Goal: Communication & Community: Answer question/provide support

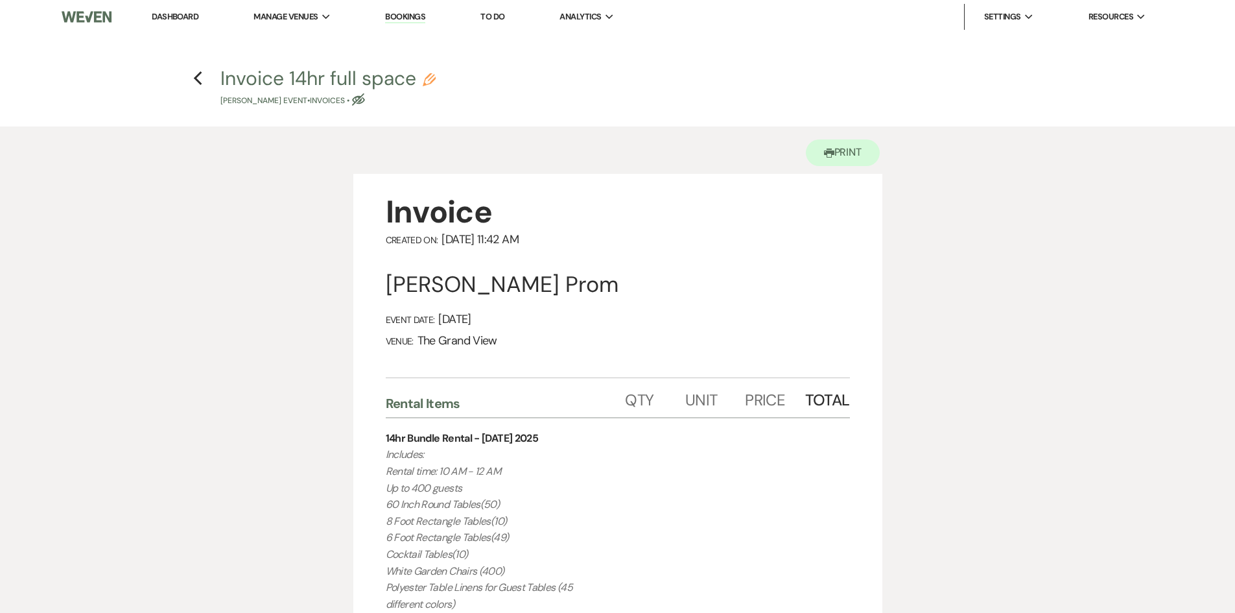
click at [187, 12] on link "Dashboard" at bounding box center [175, 16] width 47 height 11
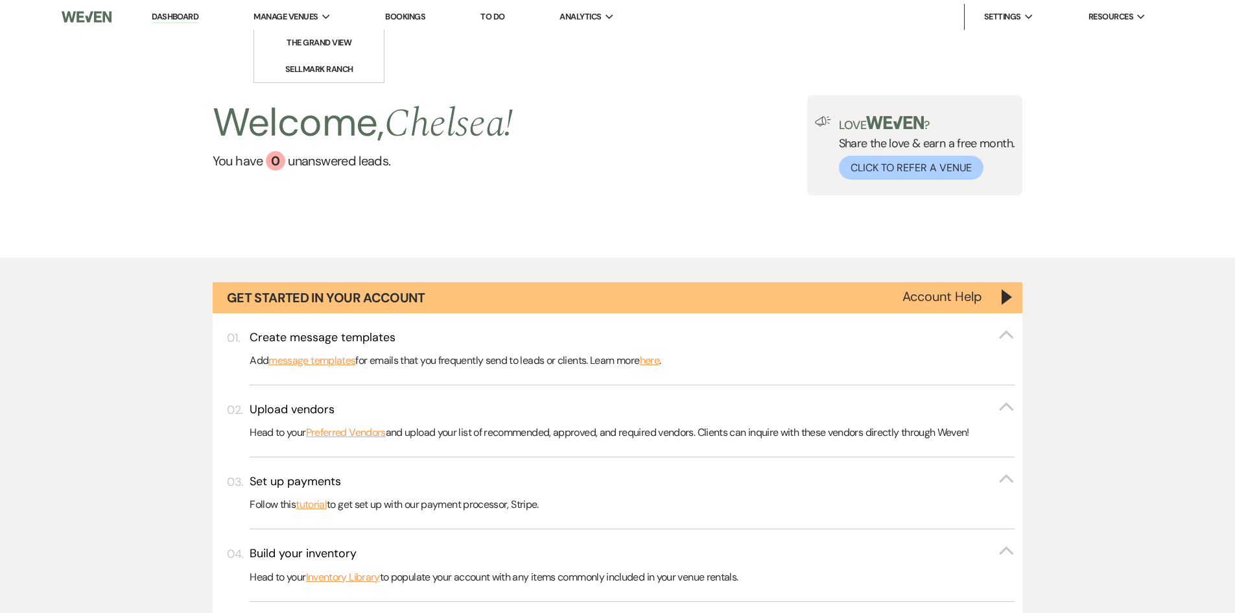
click at [302, 8] on li "Manage Venues Expand The [GEOGRAPHIC_DATA]" at bounding box center [292, 17] width 90 height 26
click at [310, 35] on link "The Grand View" at bounding box center [319, 43] width 130 height 26
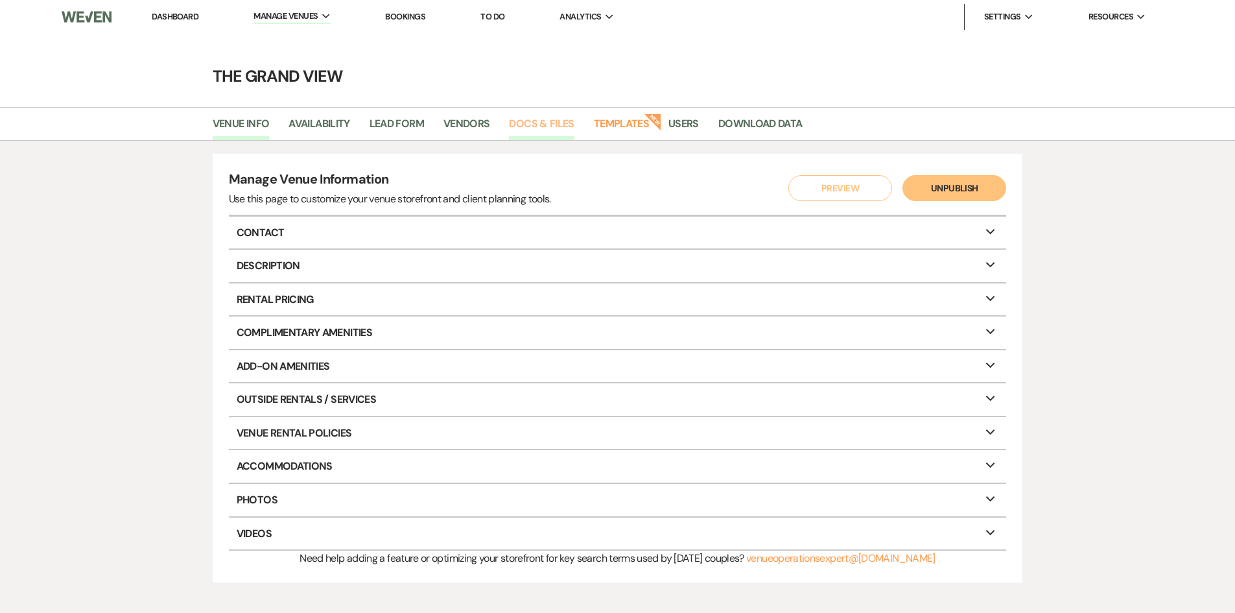
click at [525, 127] on link "Docs & Files" at bounding box center [541, 127] width 65 height 25
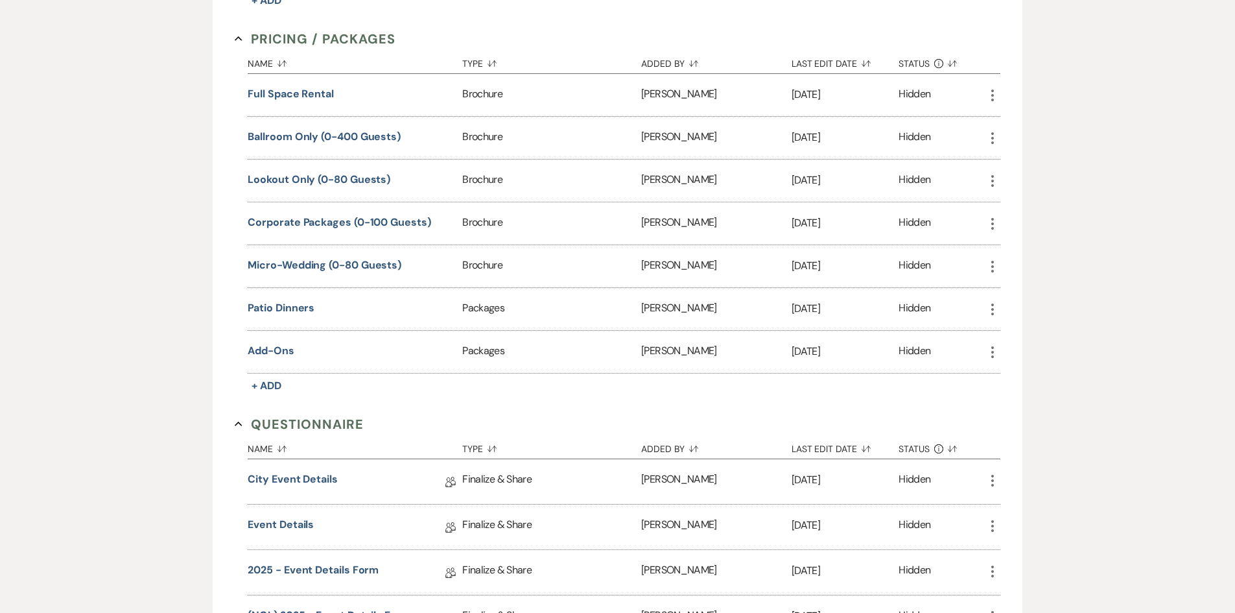
scroll to position [1102, 0]
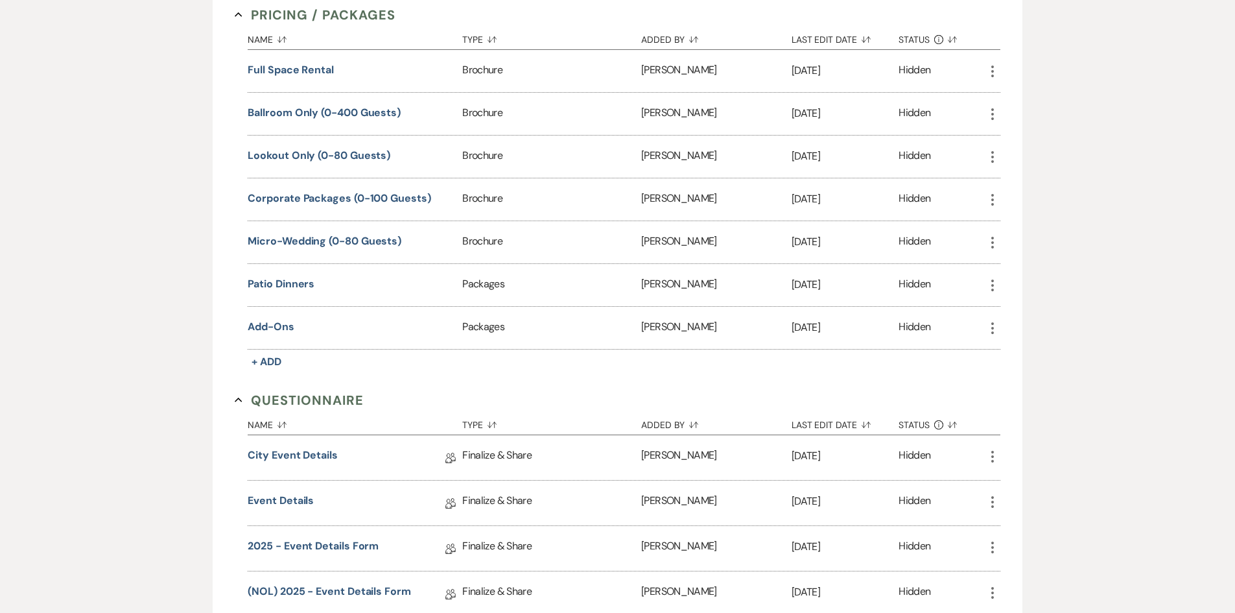
click at [997, 113] on icon "More" at bounding box center [993, 114] width 16 height 16
click at [1008, 140] on use at bounding box center [1005, 140] width 10 height 10
click at [881, 12] on section "Pricing / Packages Collapse Name Sort Default Type Sort Default Added By Sort D…" at bounding box center [617, 188] width 765 height 366
click at [996, 65] on icon "More" at bounding box center [993, 72] width 16 height 16
click at [1017, 99] on link "Download Download" at bounding box center [1029, 97] width 88 height 22
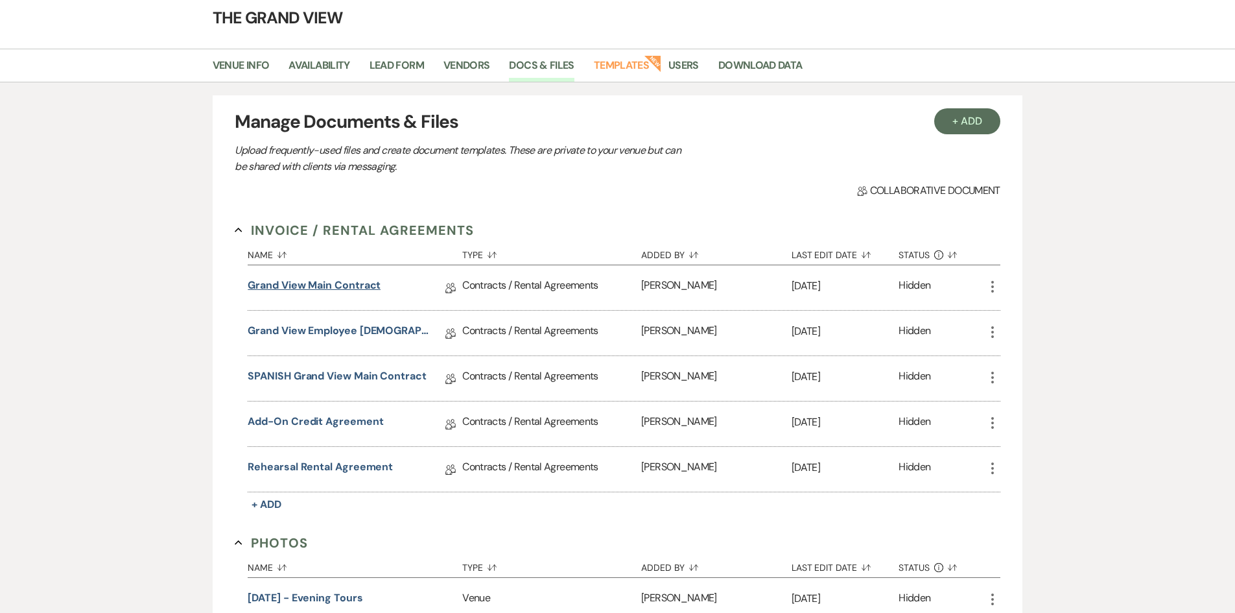
scroll to position [0, 0]
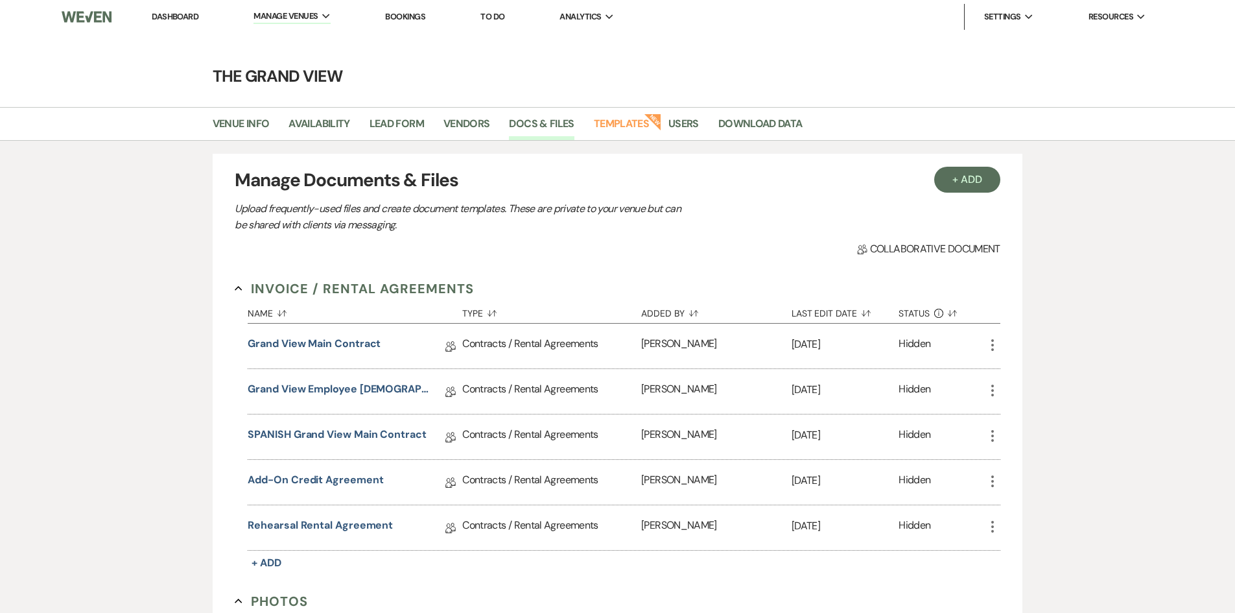
click at [175, 15] on link "Dashboard" at bounding box center [175, 16] width 47 height 11
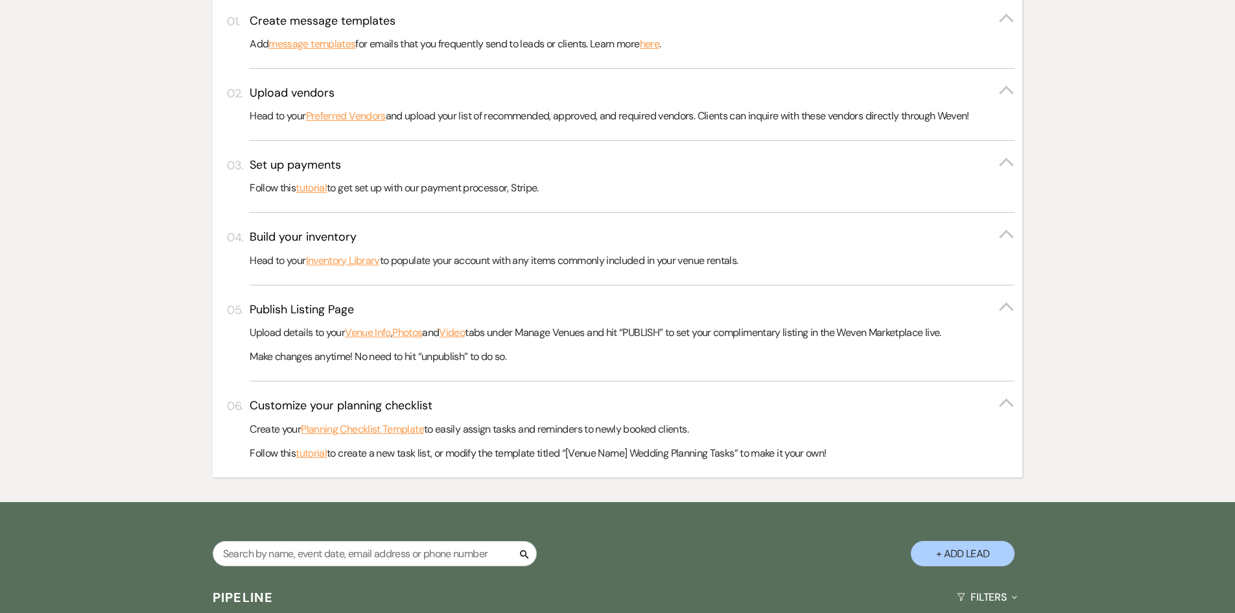
scroll to position [454, 0]
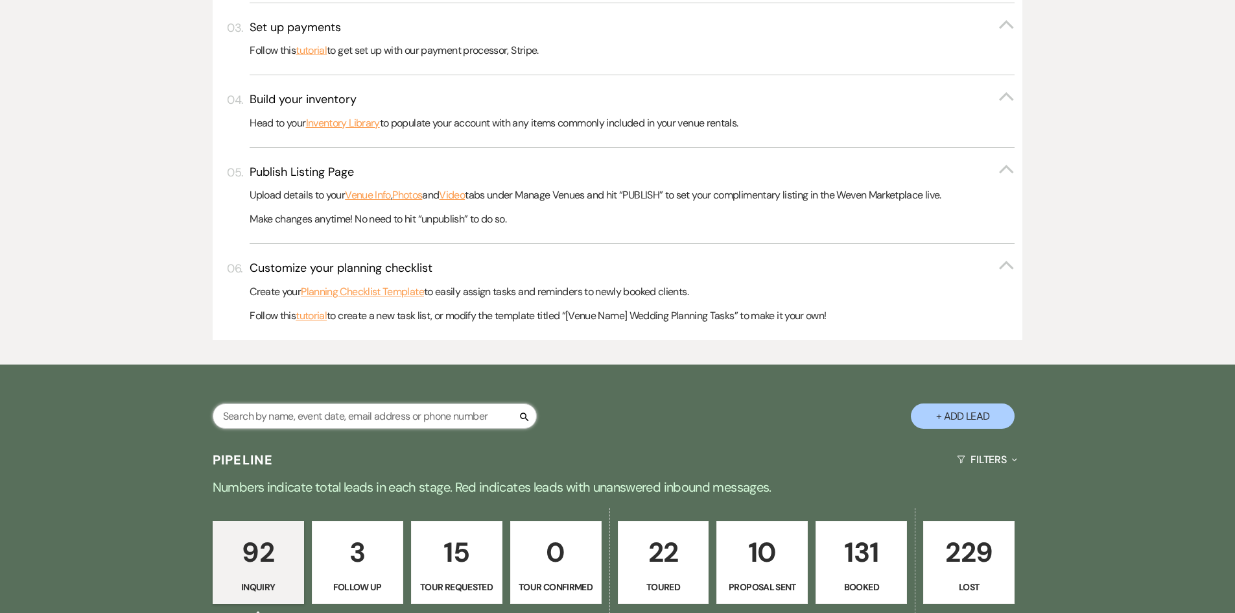
click at [345, 415] on input "text" at bounding box center [375, 415] width 324 height 25
type input "ob"
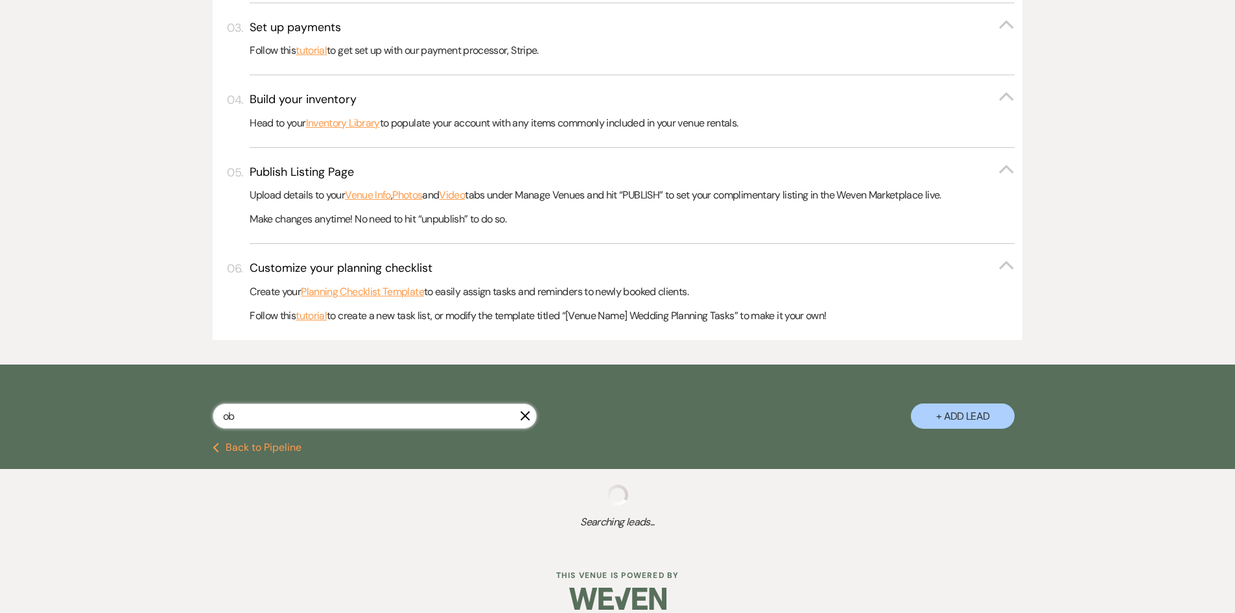
select select "2"
select select "6"
select select "5"
select select "8"
select select "5"
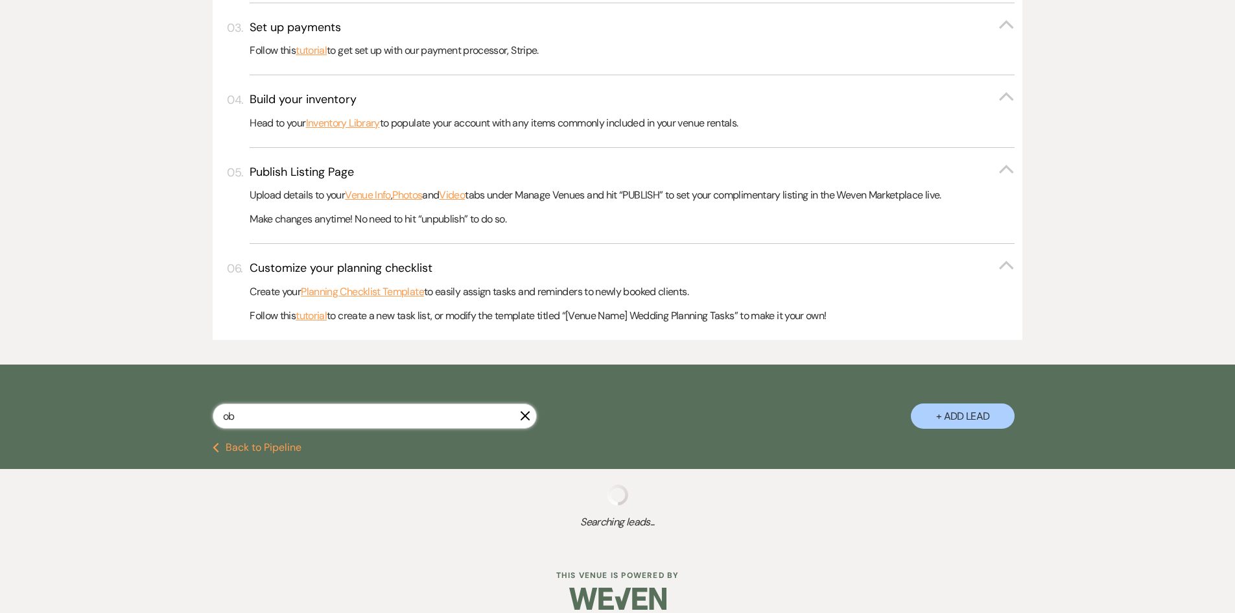
select select "8"
select select "5"
select select "8"
select select "5"
select select "8"
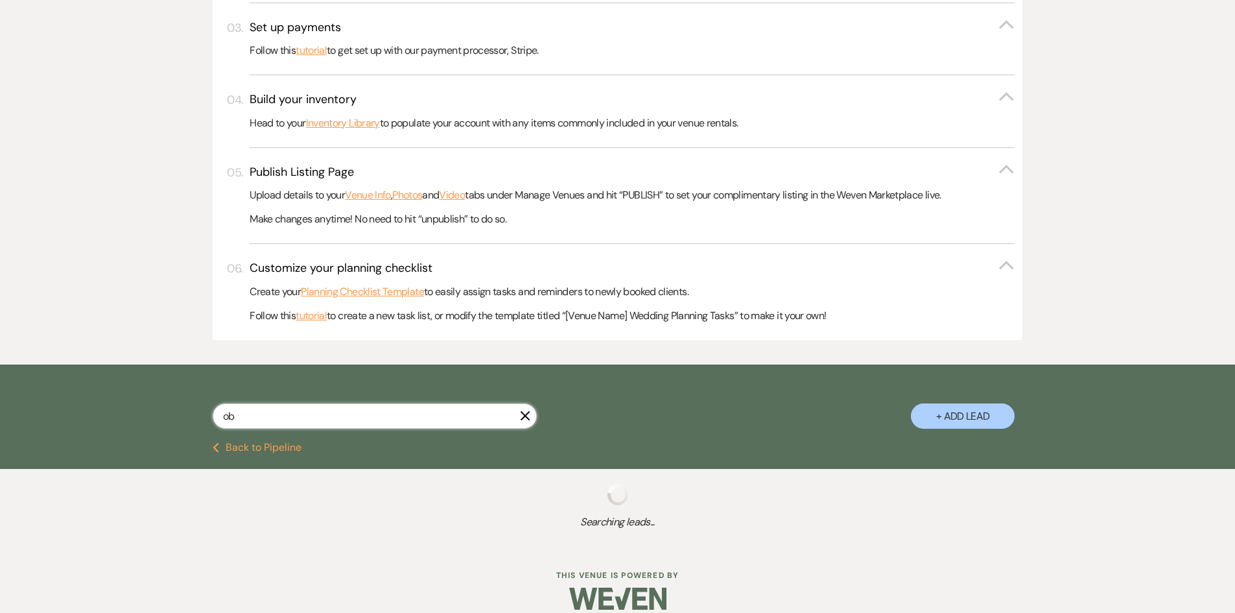
select select "5"
select select "8"
select select "10"
select select "8"
select select "5"
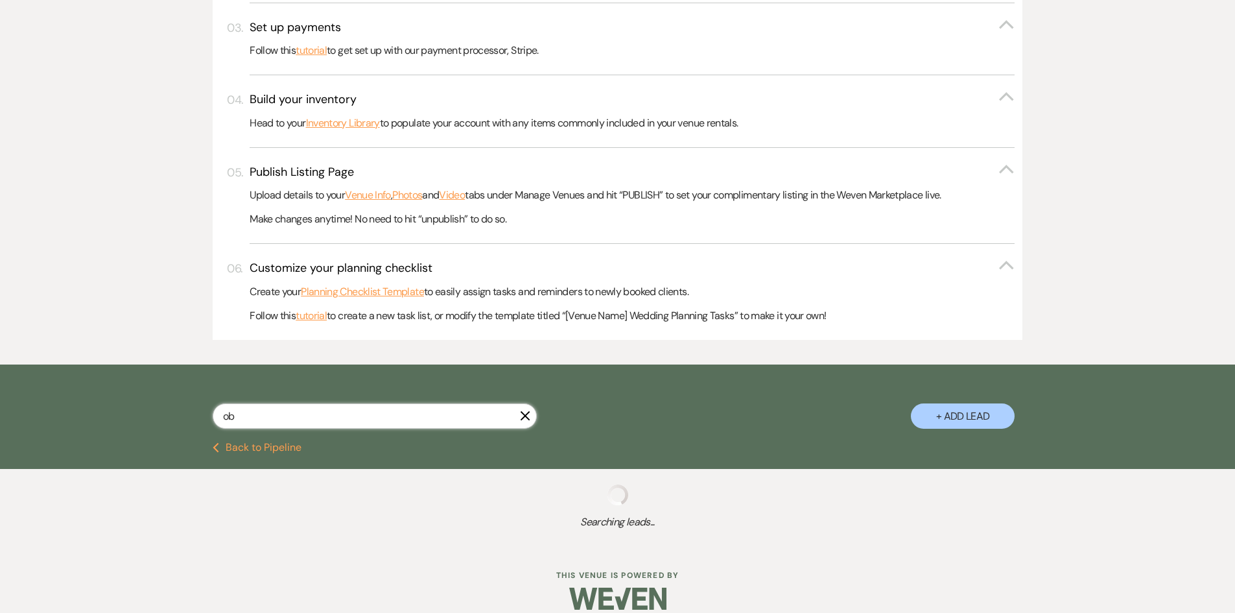
select select "8"
select select "5"
select select "8"
select select "5"
select select "8"
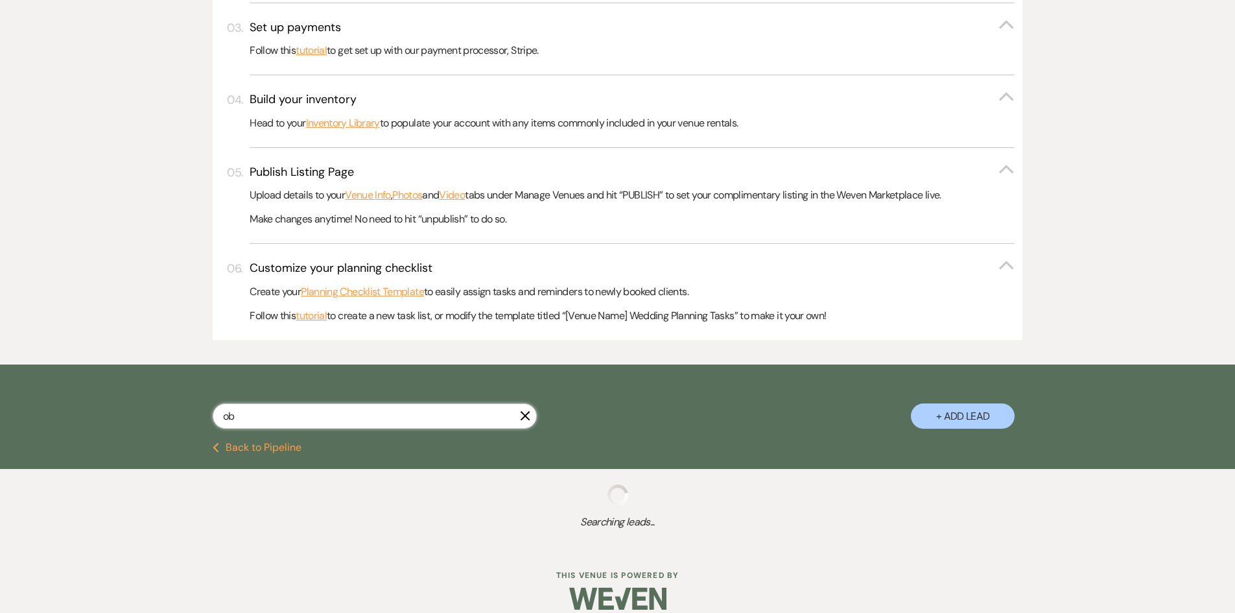
select select "5"
select select "8"
select select "5"
select select "8"
select select "5"
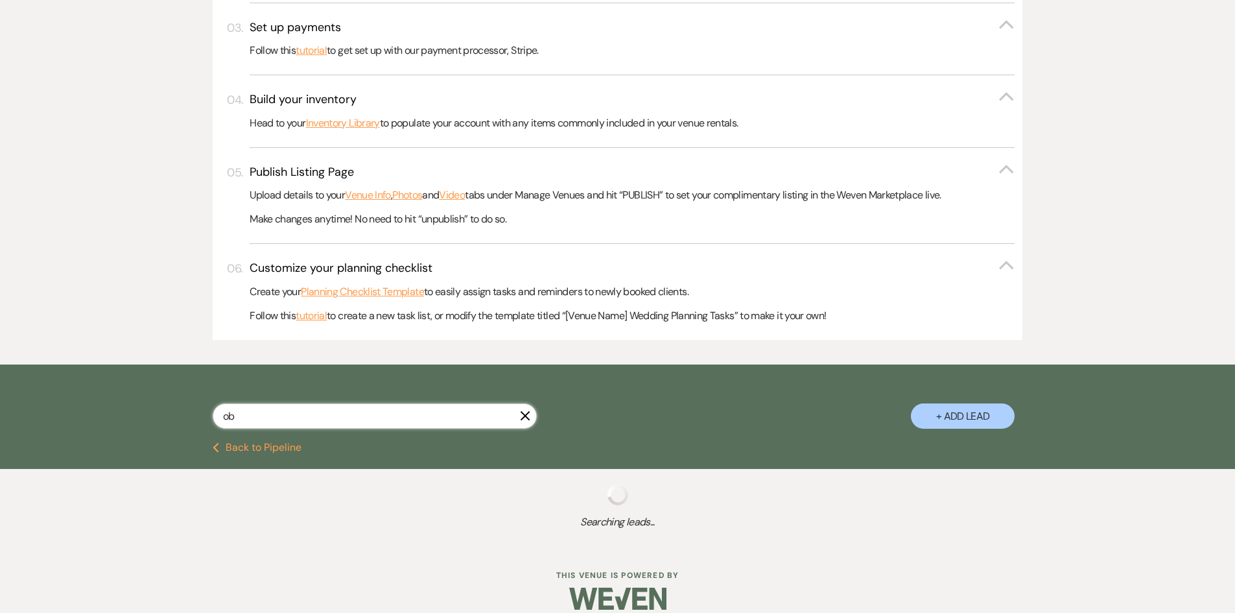
select select "8"
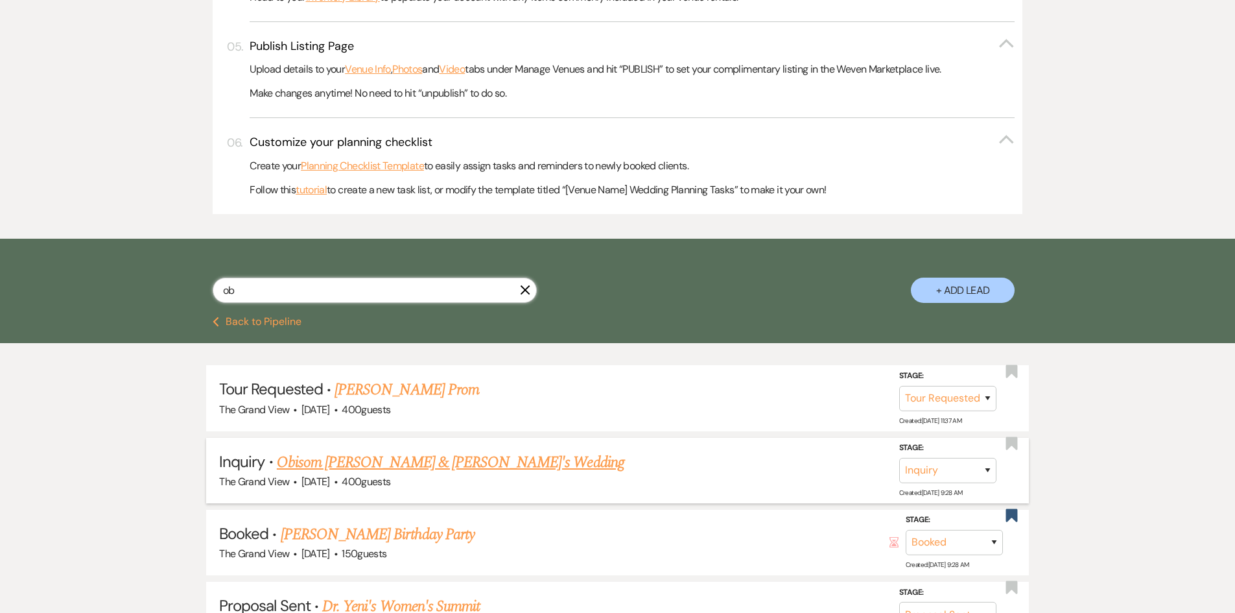
scroll to position [583, 0]
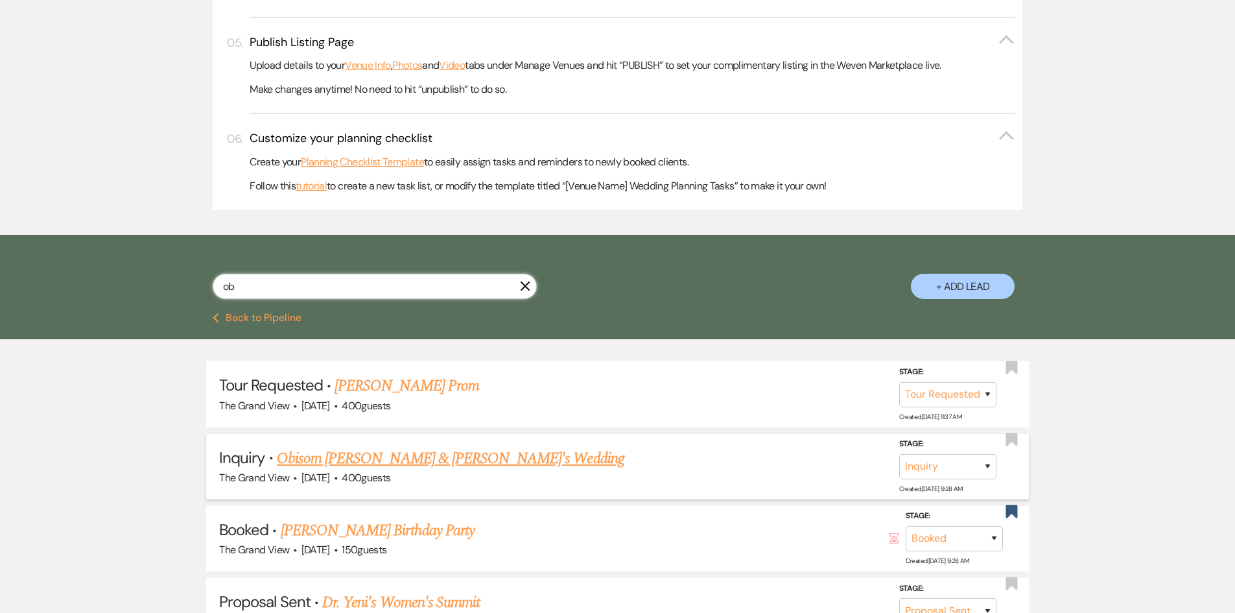
type input "ob"
click at [409, 456] on link "Obisom [PERSON_NAME] & [PERSON_NAME]'s Wedding" at bounding box center [450, 458] width 347 height 23
select select "22"
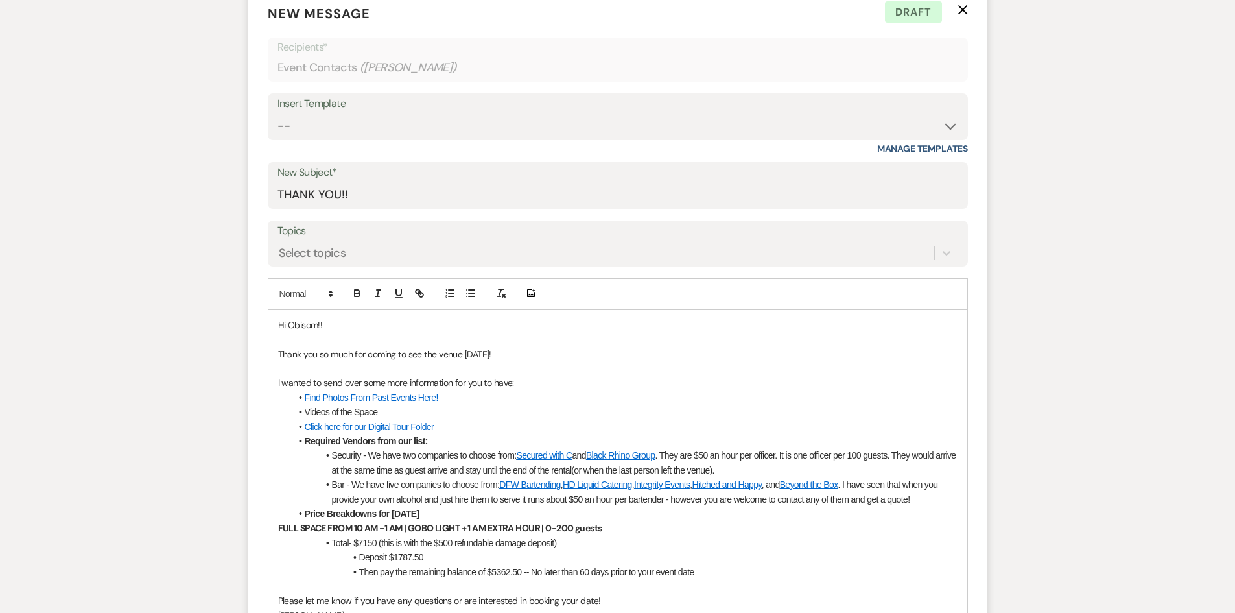
scroll to position [259, 0]
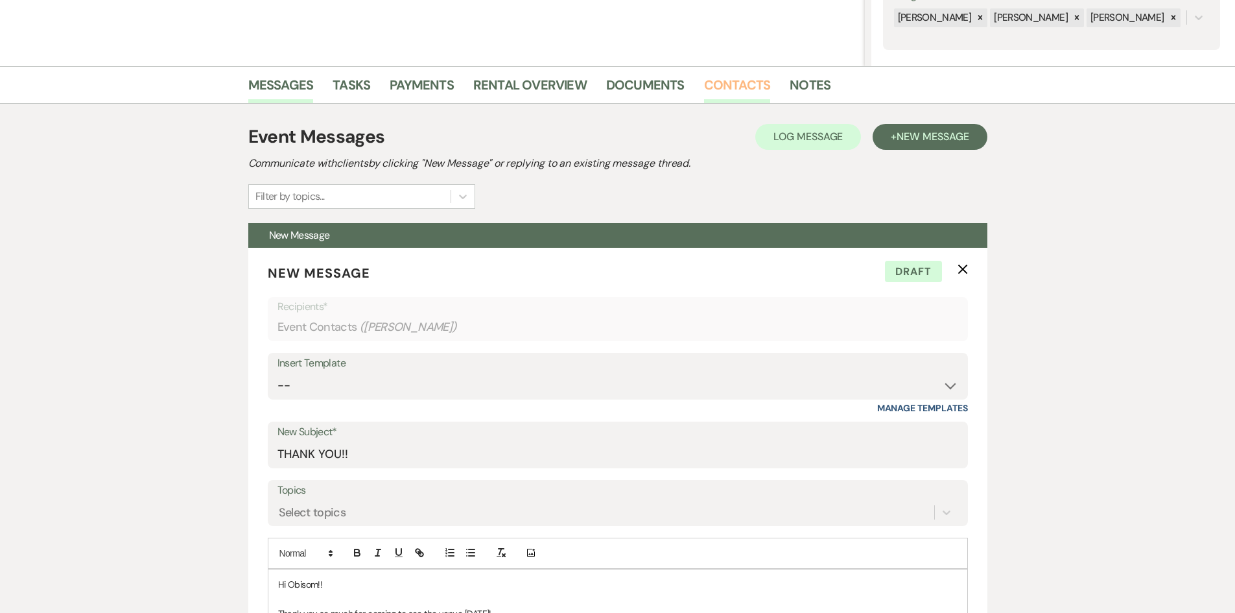
click at [719, 96] on link "Contacts" at bounding box center [737, 89] width 67 height 29
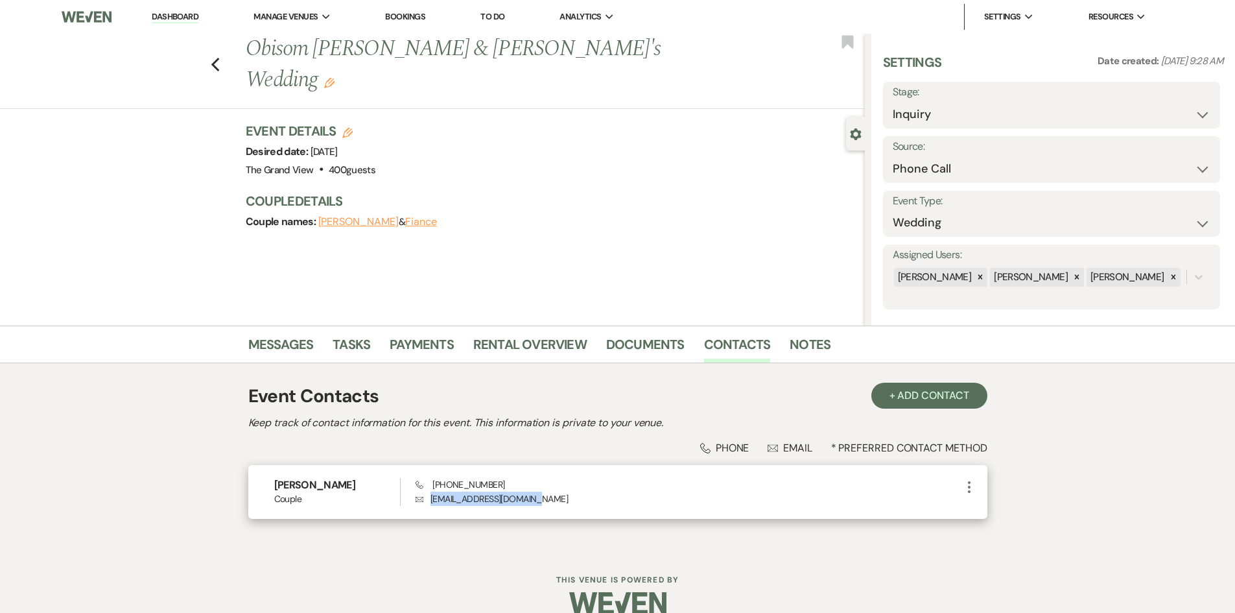
drag, startPoint x: 567, startPoint y: 501, endPoint x: 422, endPoint y: 502, distance: 145.2
click at [422, 502] on p "Envelope [EMAIL_ADDRESS][DOMAIN_NAME]" at bounding box center [688, 498] width 545 height 14
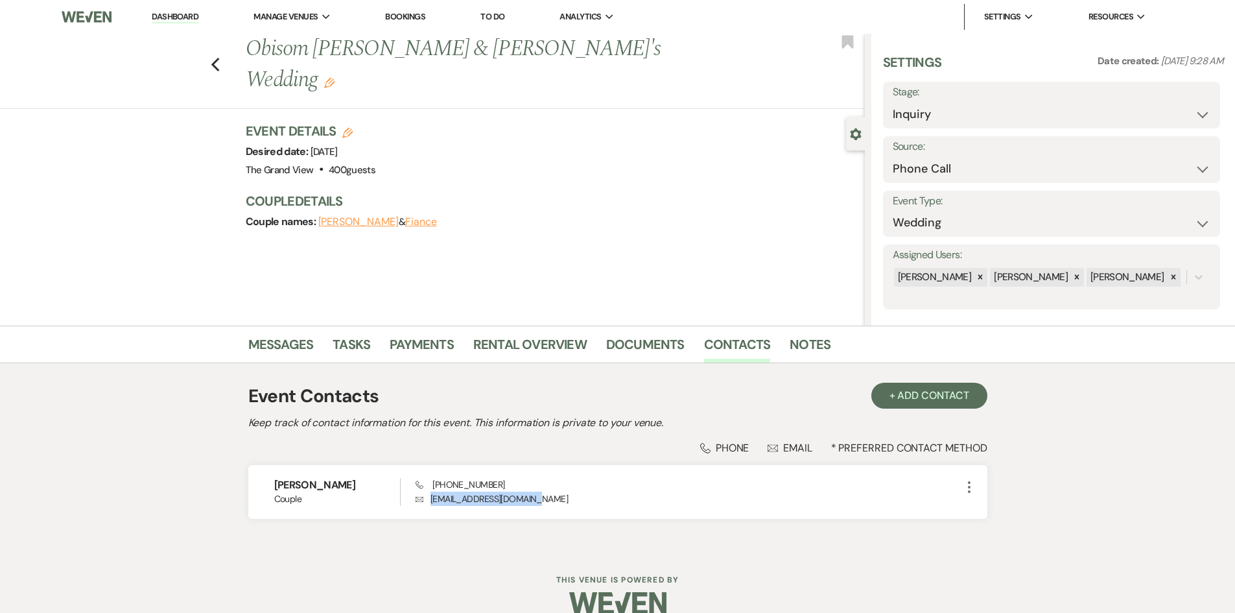
copy p "[EMAIL_ADDRESS][DOMAIN_NAME]"
click at [282, 346] on link "Messages" at bounding box center [280, 348] width 65 height 29
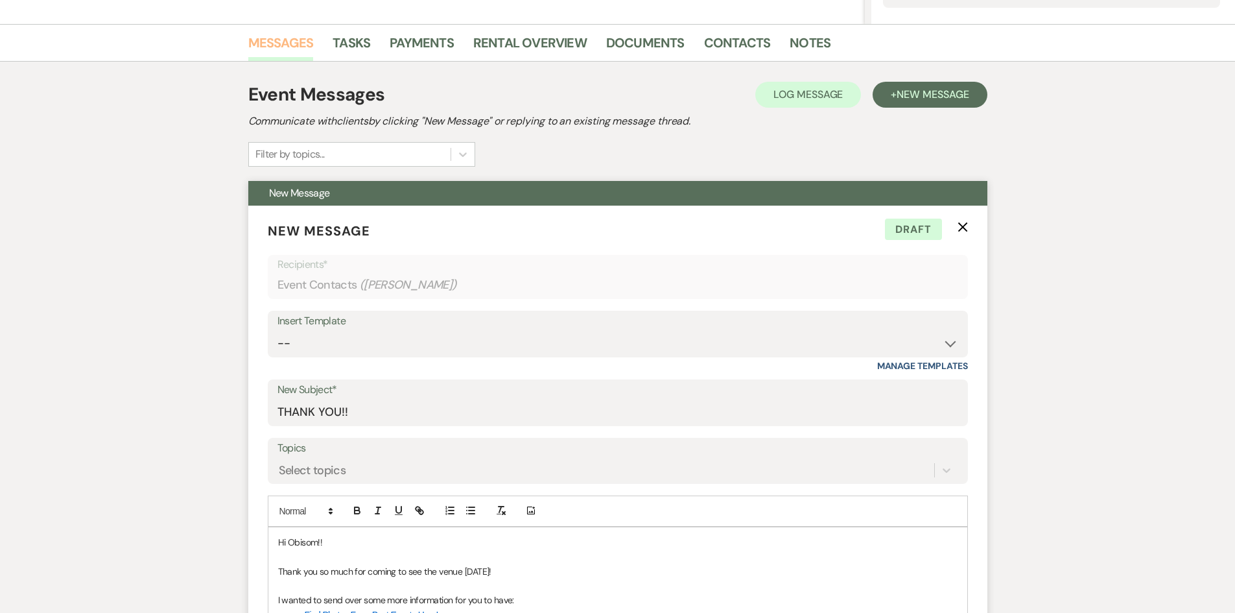
scroll to position [324, 0]
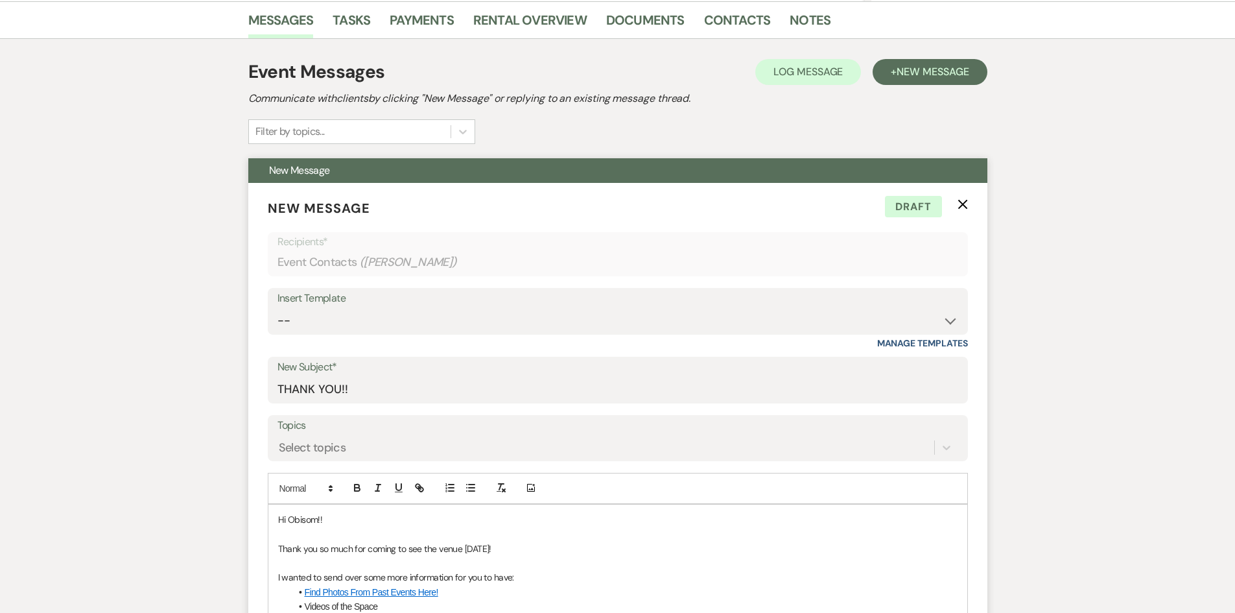
click at [421, 295] on div "Insert Template" at bounding box center [617, 298] width 681 height 19
click at [423, 315] on select "-- Weven Planning Portal Introduction (Booked Events) Initial Inquiry Response …" at bounding box center [617, 320] width 681 height 25
select select "5215"
click at [277, 308] on select "-- Weven Planning Portal Introduction (Booked Events) Initial Inquiry Response …" at bounding box center [617, 320] width 681 height 25
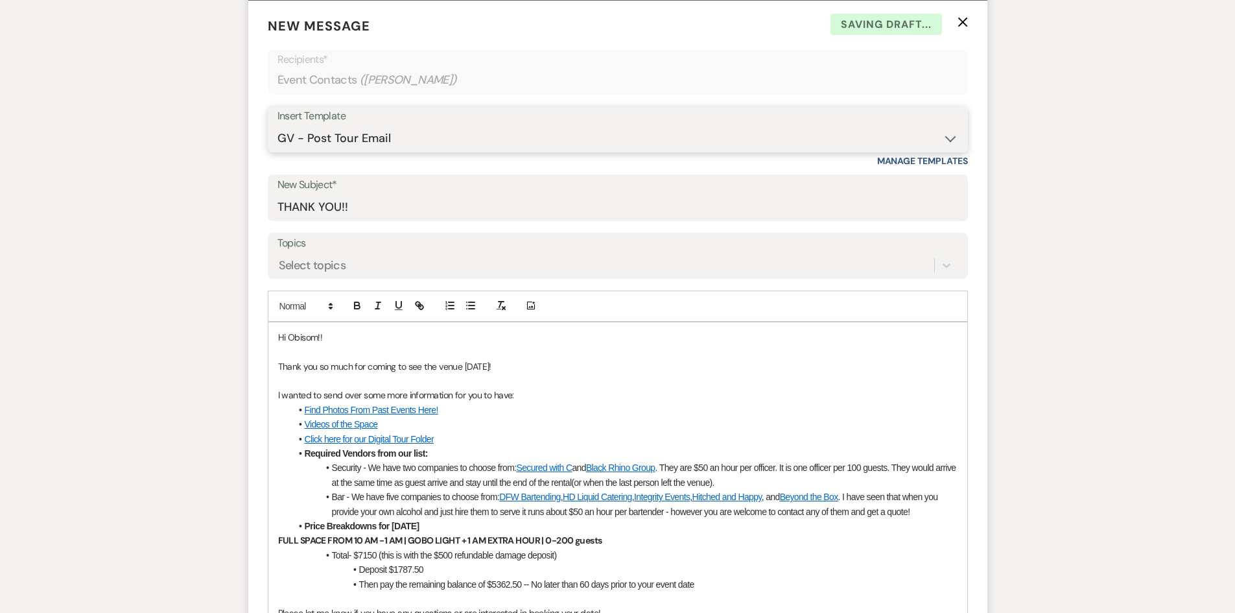
scroll to position [583, 0]
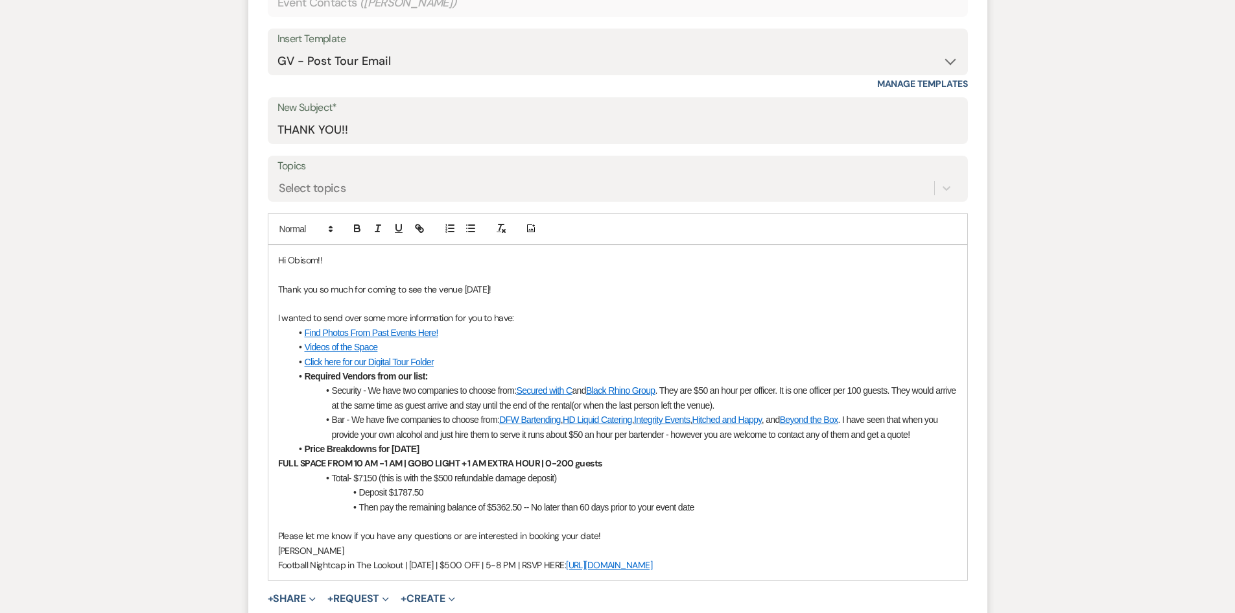
drag, startPoint x: 740, startPoint y: 571, endPoint x: 720, endPoint y: 565, distance: 21.5
click at [720, 565] on p "Football Nightcap in The Lookout | [DATE] | $500 OFF | 5-8 PM | RSVP HERE: [URL…" at bounding box center [617, 564] width 679 height 14
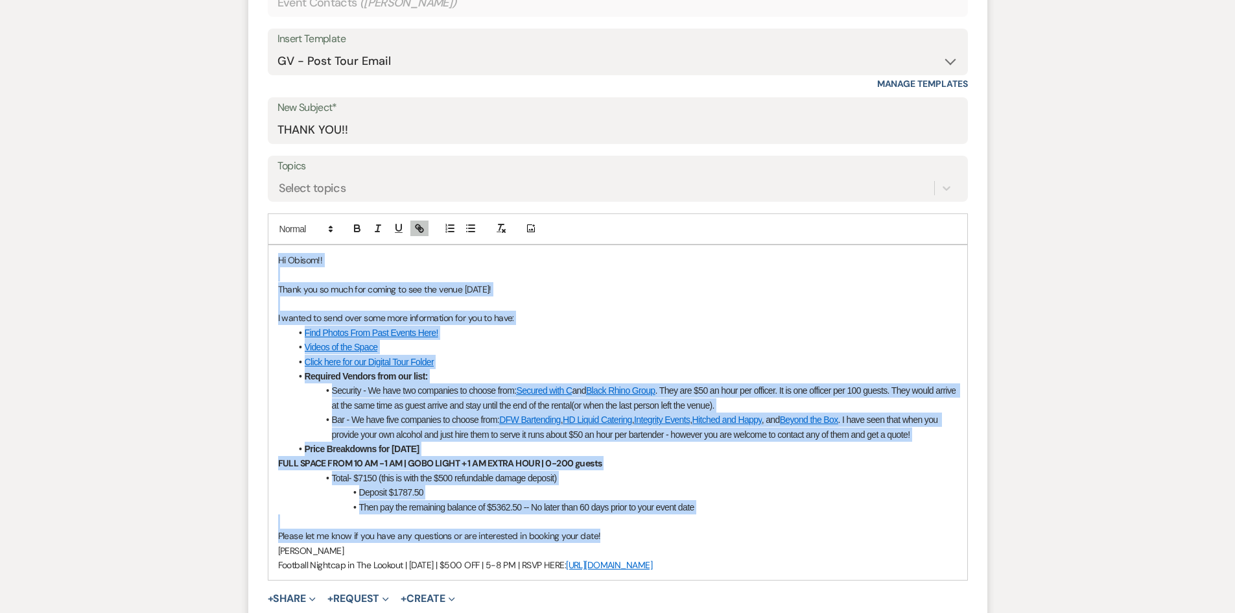
drag, startPoint x: 599, startPoint y: 530, endPoint x: 271, endPoint y: 260, distance: 425.0
click at [266, 259] on form "New Message X Draft saved! Recipients* Event Contacts ( [PERSON_NAME] ) Insert …" at bounding box center [617, 307] width 739 height 767
copy div "Lo Ipsumd!! Sitam con ad elit sed doeius te inc utl etdol magna! A enimad mi ve…"
